Goal: Task Accomplishment & Management: Use online tool/utility

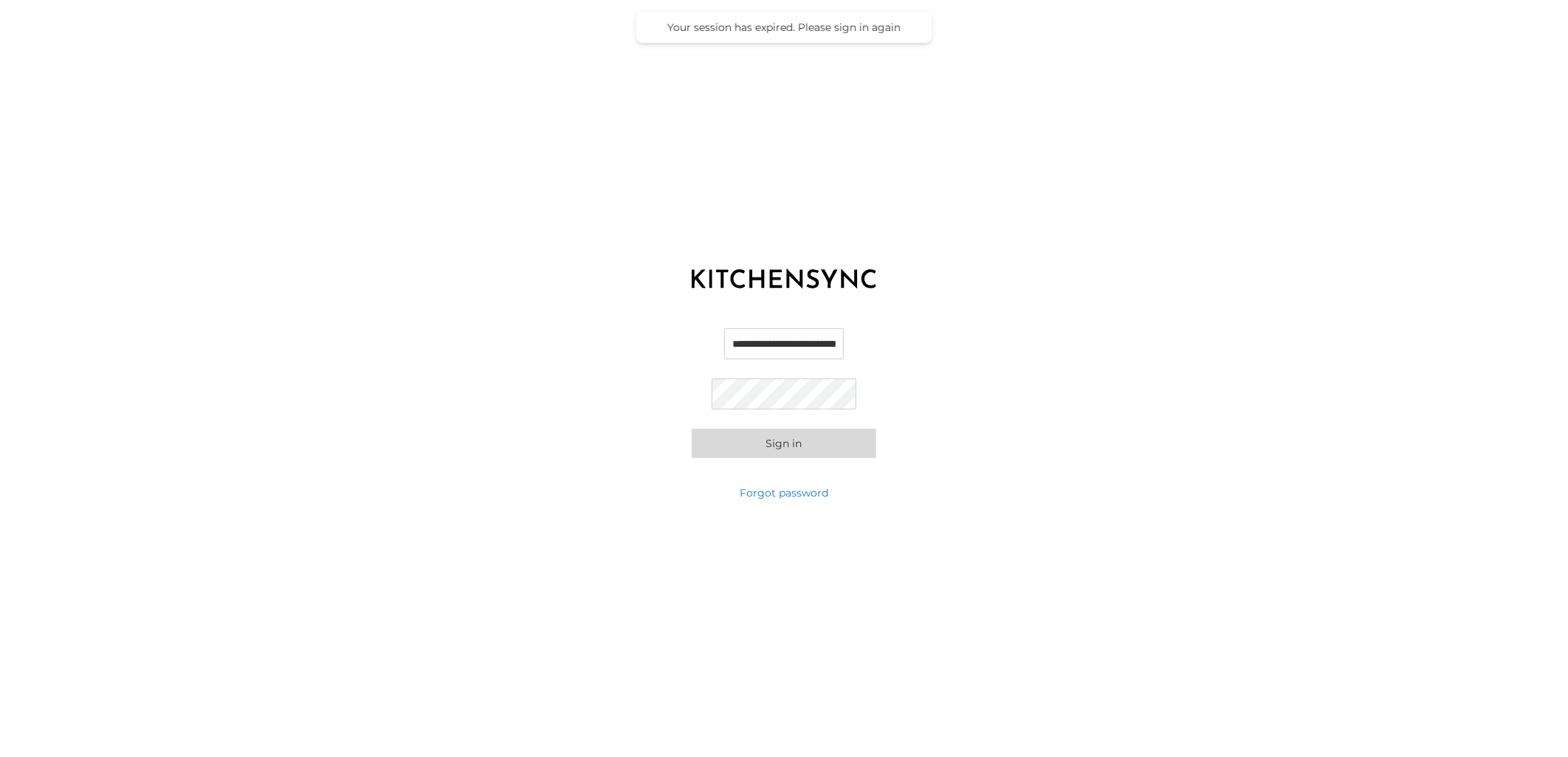
scroll to position [0, 31]
click at [739, 342] on input "**********" at bounding box center [784, 343] width 146 height 31
type input "**********"
click at [801, 444] on button "Sign in" at bounding box center [783, 443] width 184 height 30
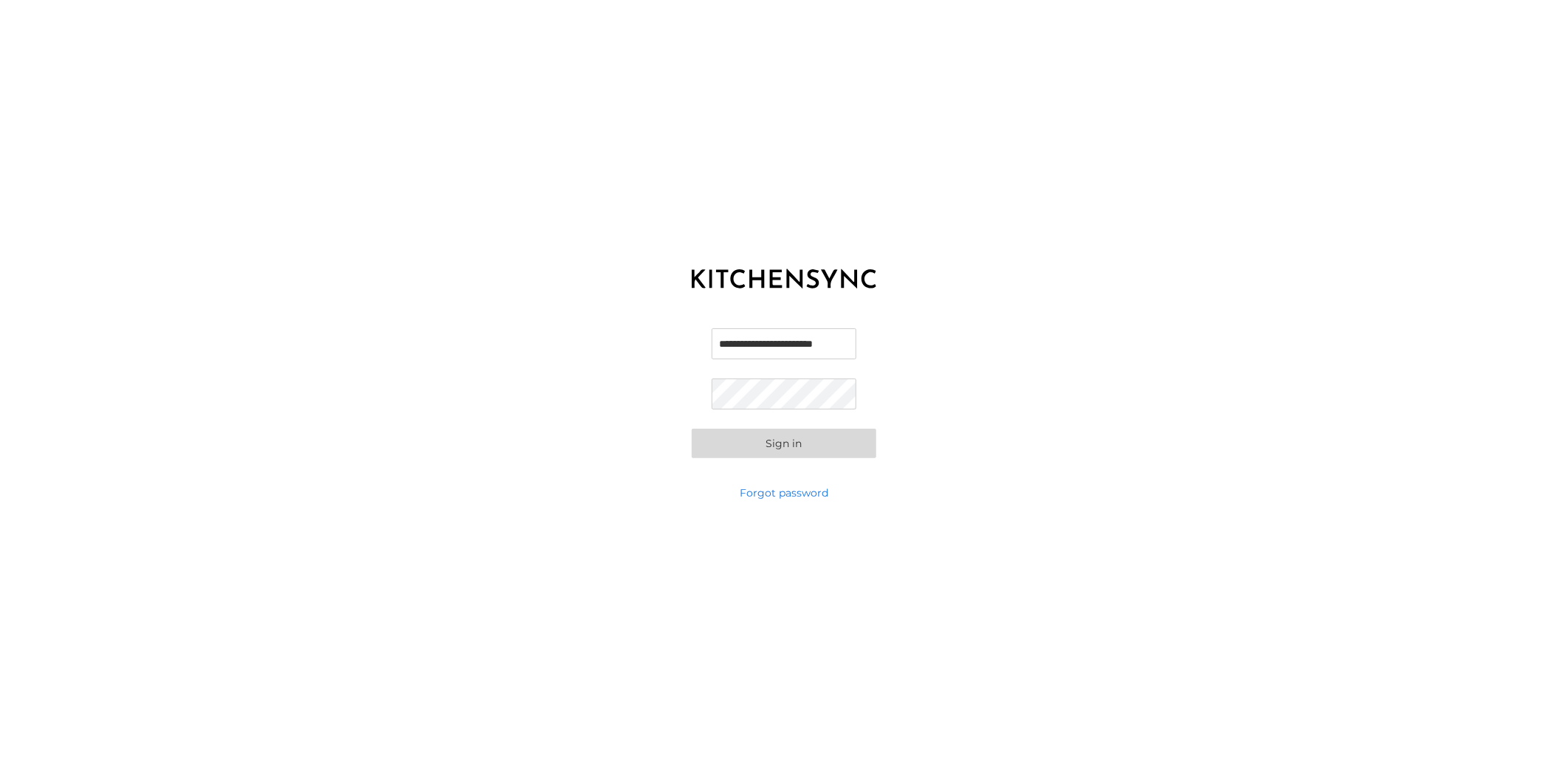
scroll to position [0, 0]
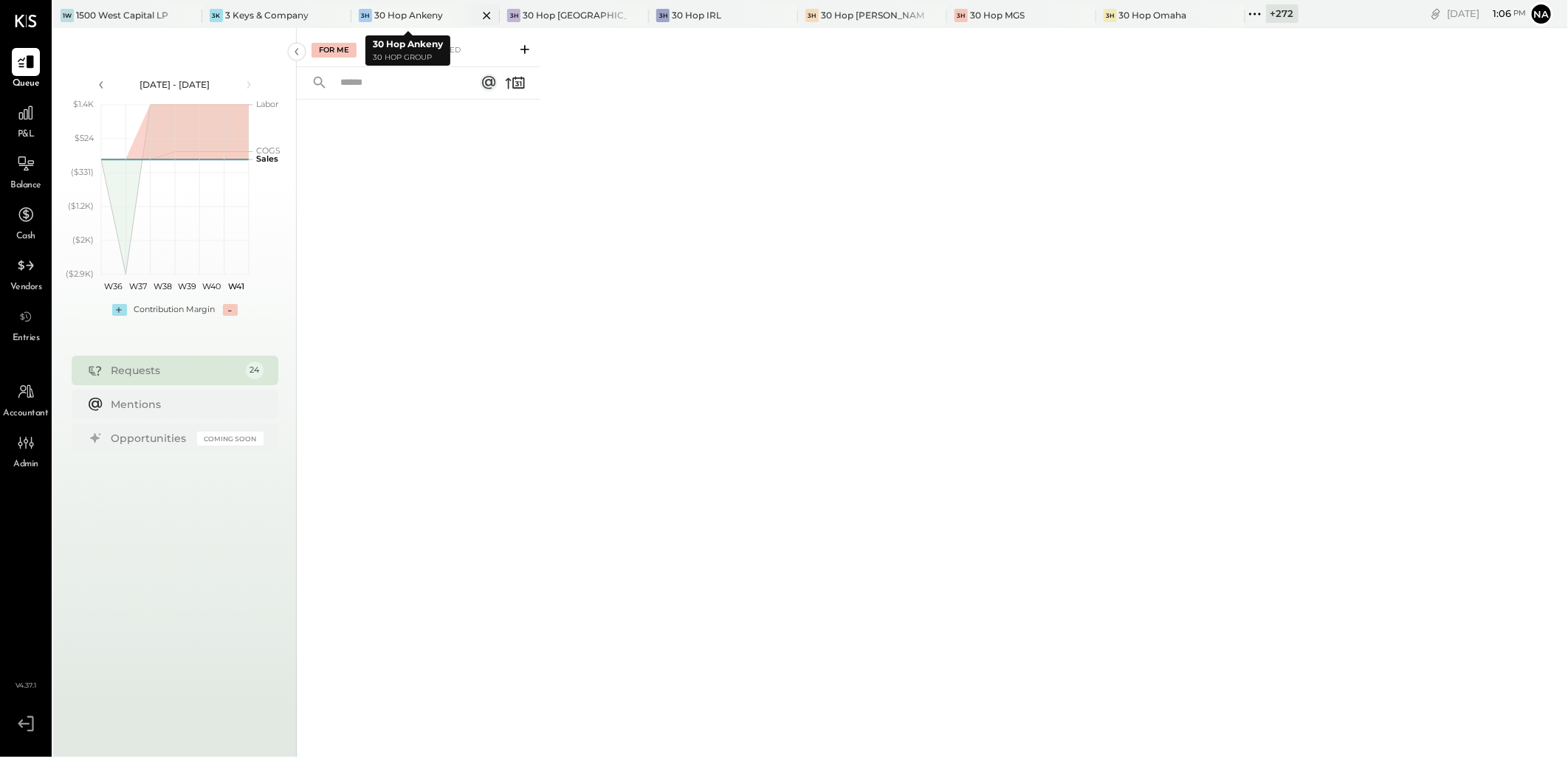
click at [478, 11] on icon at bounding box center [486, 15] width 18 height 18
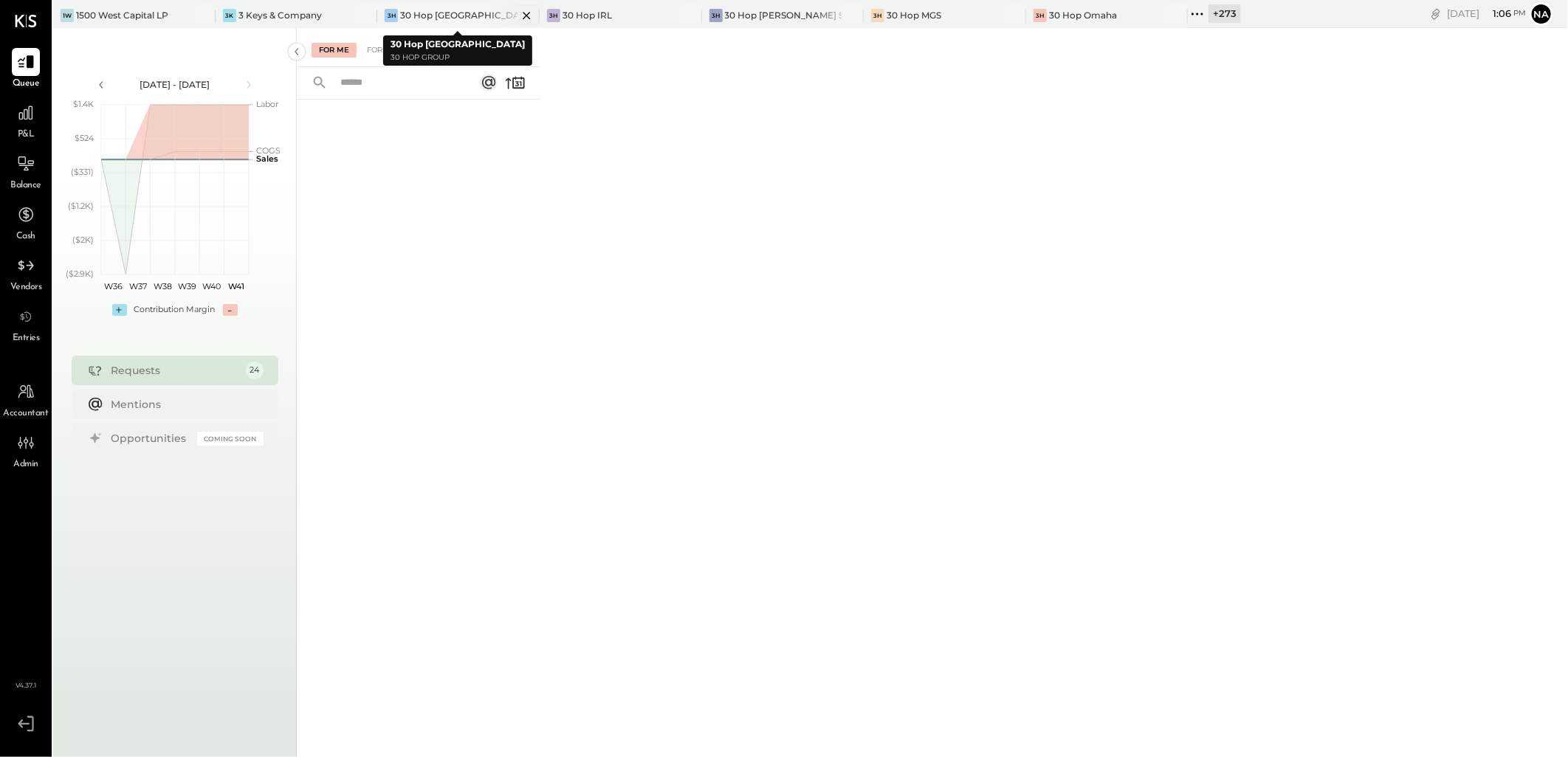
click at [517, 16] on icon at bounding box center [526, 15] width 18 height 18
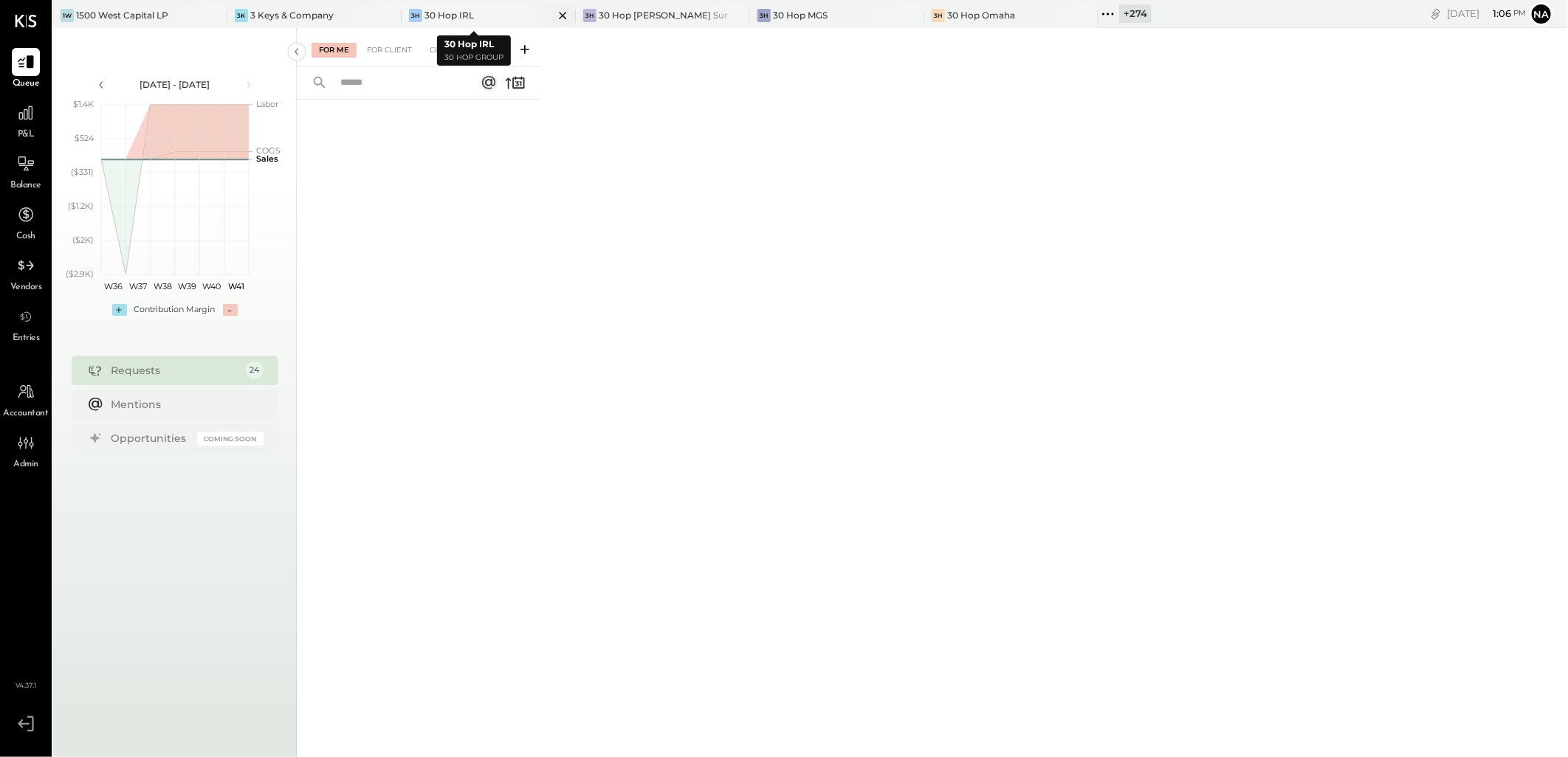
click at [559, 16] on icon at bounding box center [562, 15] width 7 height 7
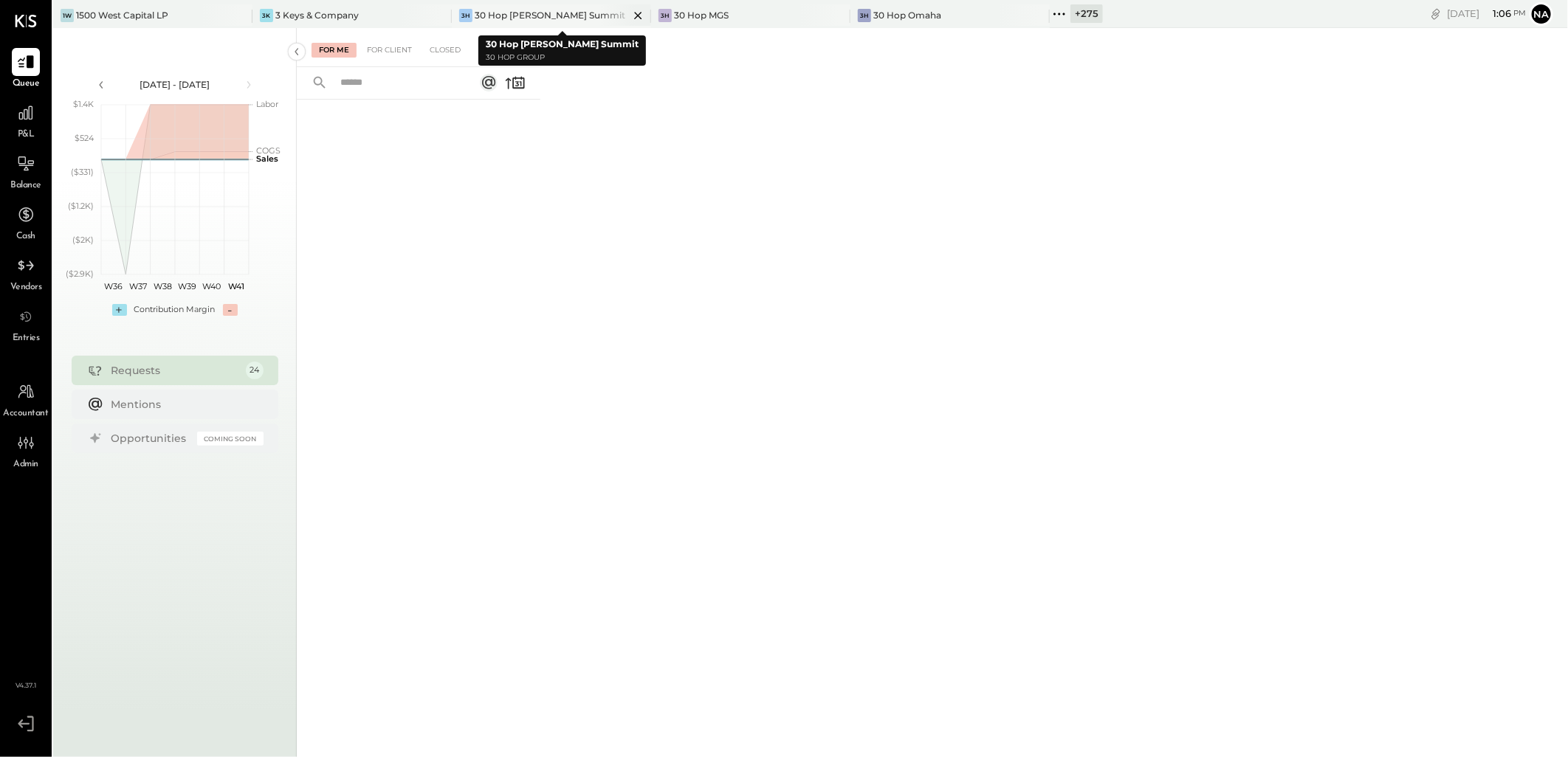
click at [629, 13] on icon at bounding box center [638, 15] width 18 height 18
click at [643, 11] on icon at bounding box center [638, 15] width 18 height 18
click at [639, 13] on icon at bounding box center [638, 15] width 7 height 7
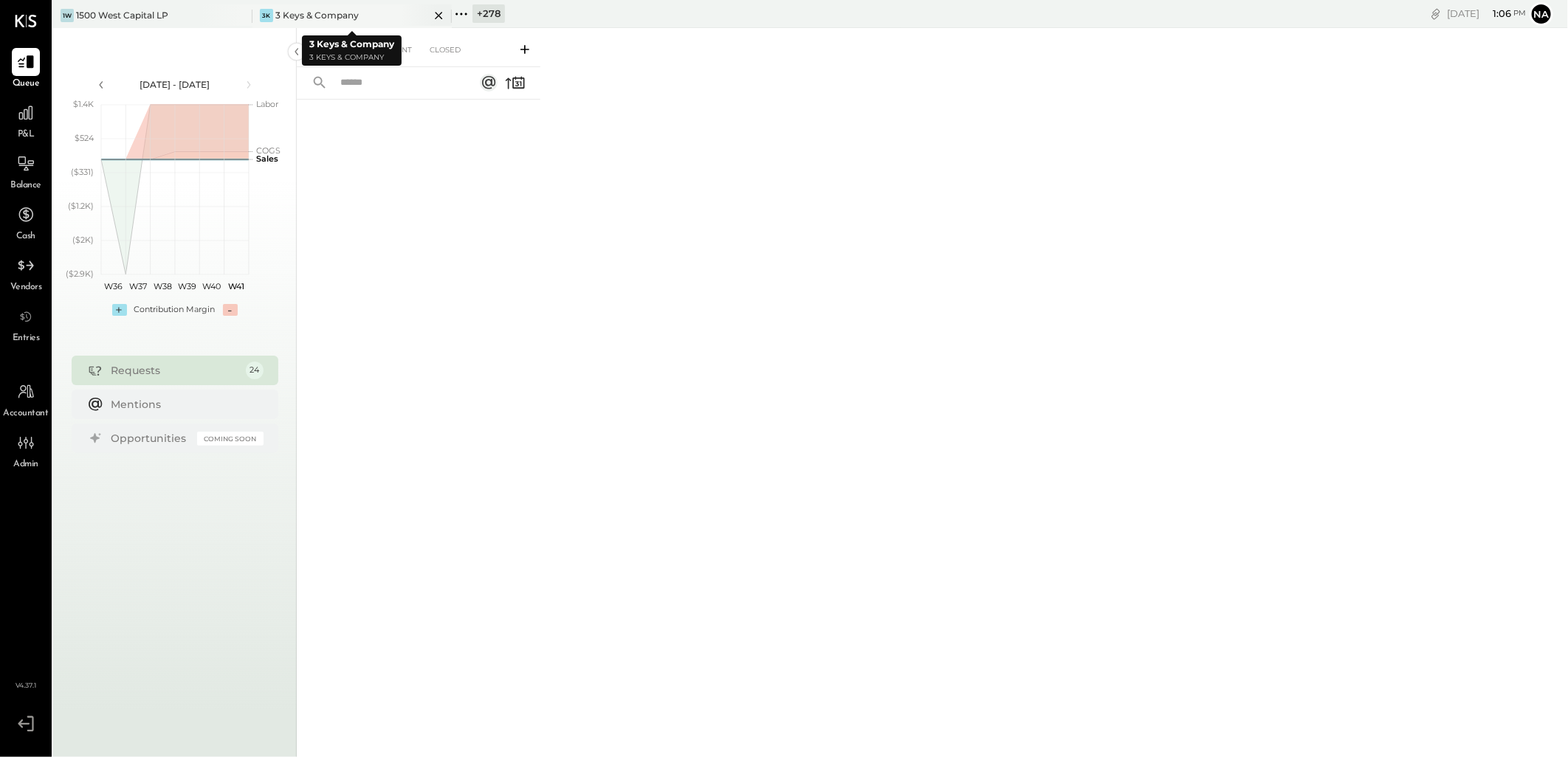
click at [440, 17] on icon at bounding box center [438, 15] width 7 height 7
